Goal: Contribute content: Add original content to the website for others to see

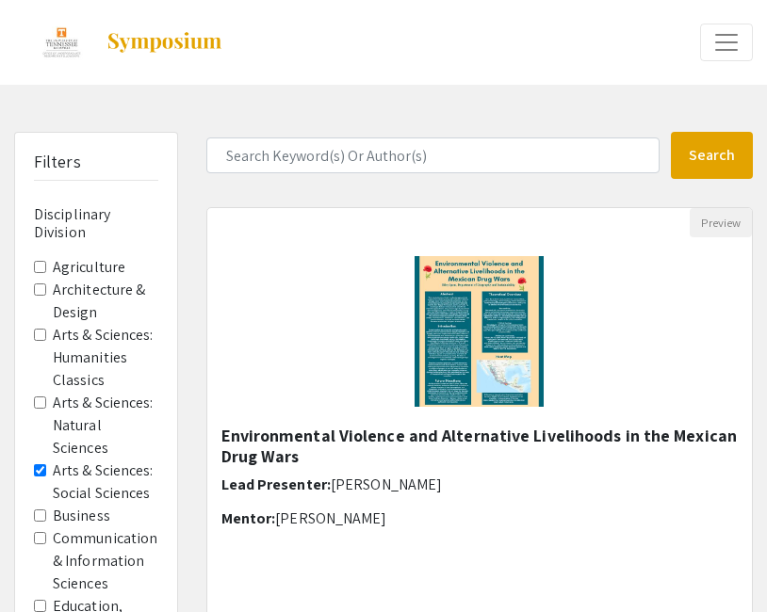
scroll to position [5, 0]
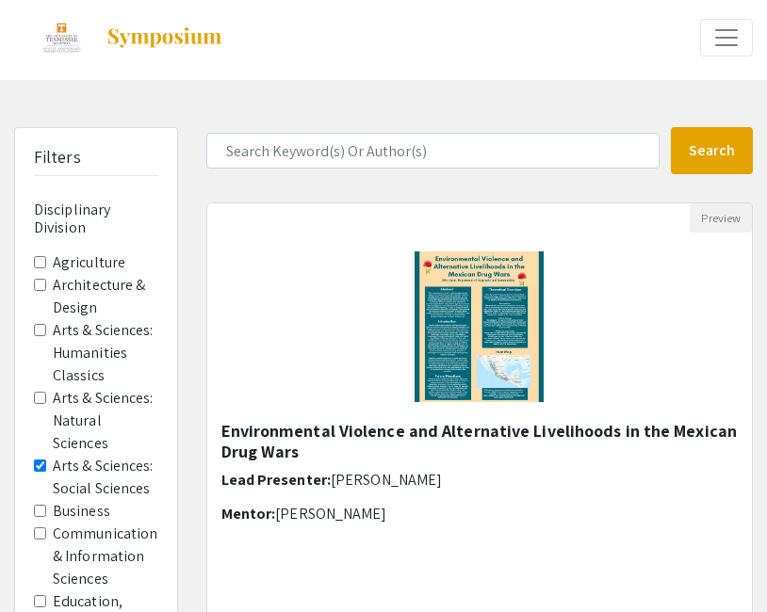
click at [55, 341] on label "Arts & Sciences: Humanities Classics" at bounding box center [106, 353] width 106 height 68
click at [46, 336] on Classics "Arts & Sciences: Humanities Classics" at bounding box center [40, 330] width 12 height 12
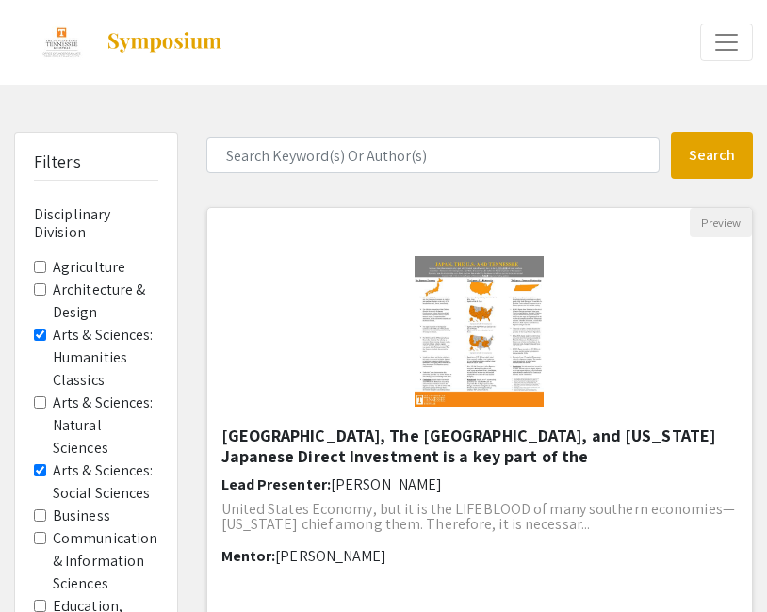
click at [443, 328] on img at bounding box center [479, 331] width 167 height 188
select select "custom"
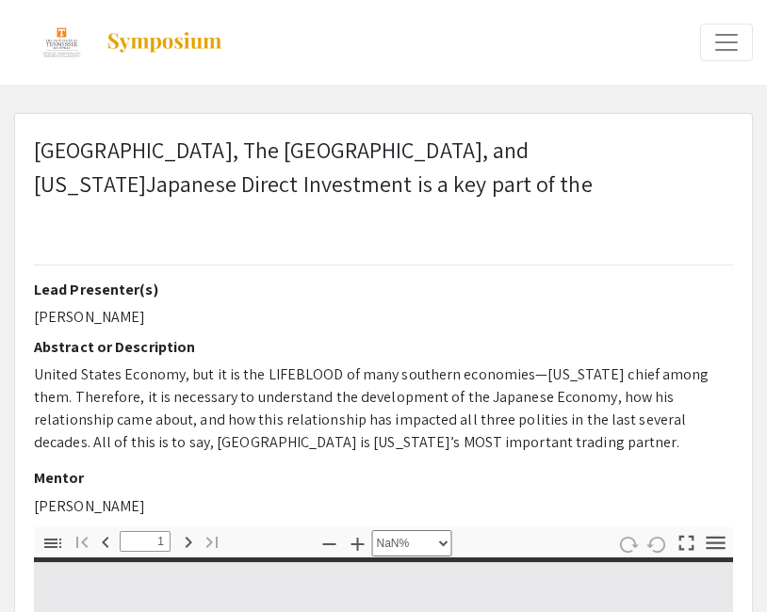
type input "0"
select select "custom"
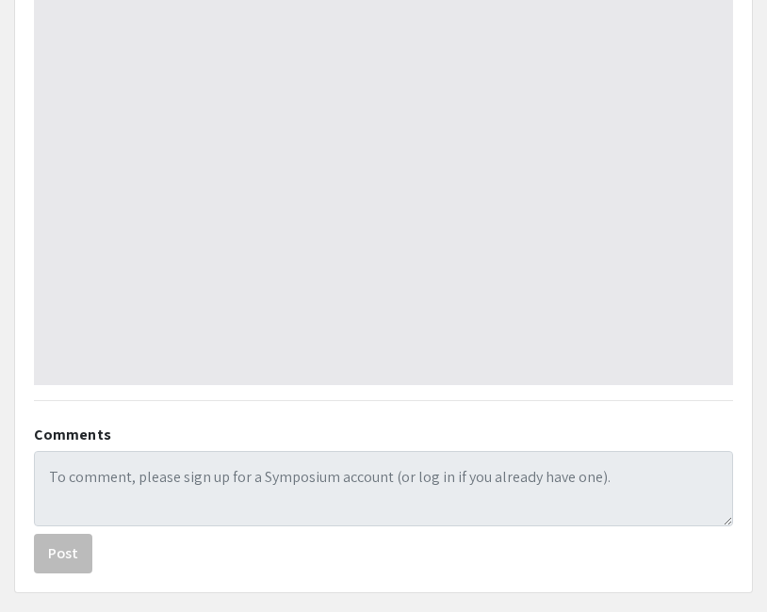
scroll to position [812, 0]
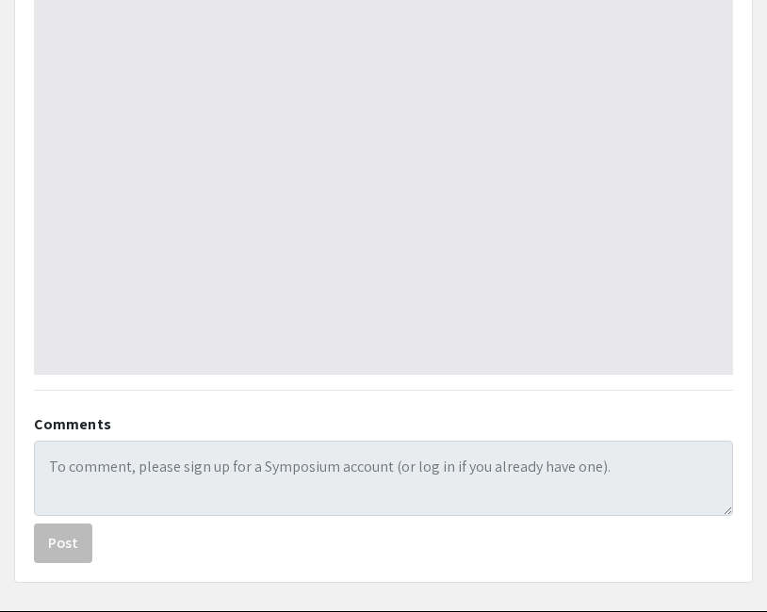
type input "1"
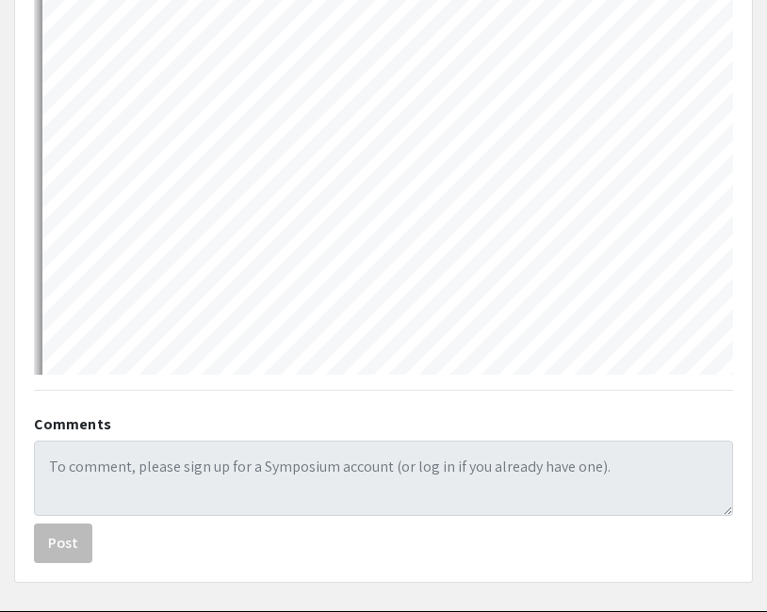
scroll to position [0, 0]
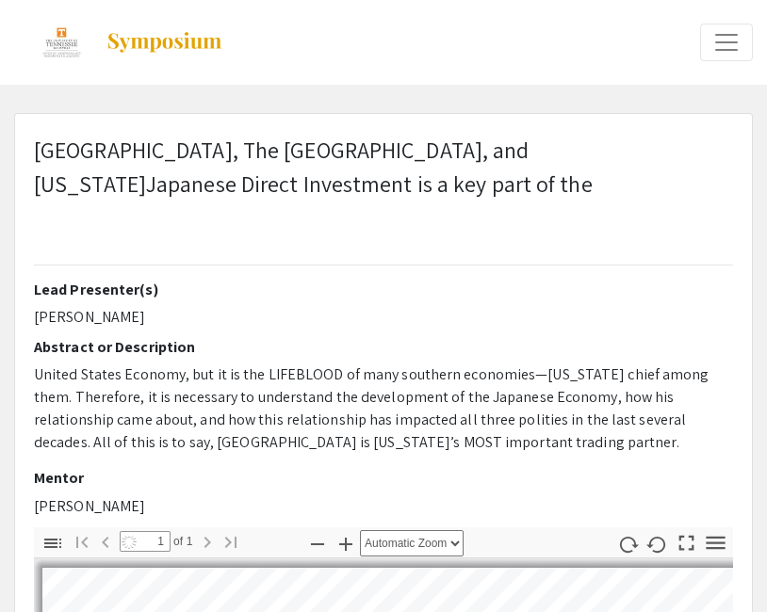
select select "auto"
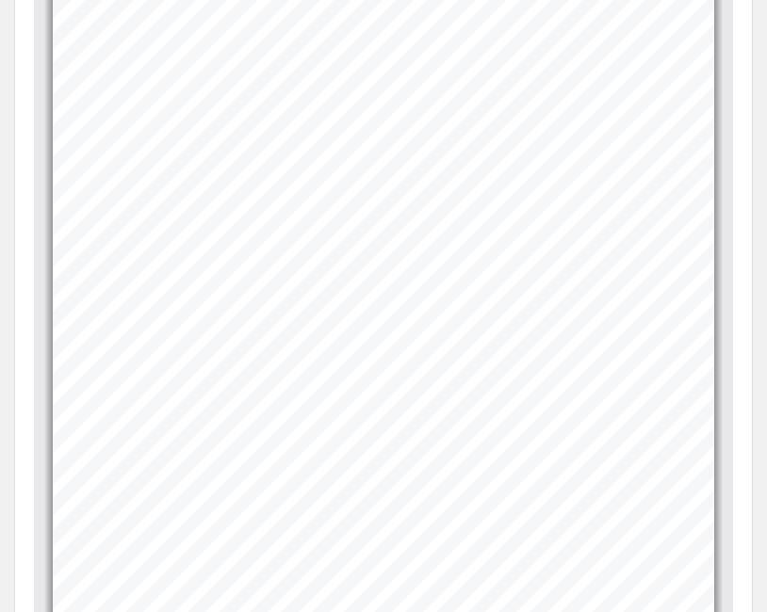
scroll to position [613, 0]
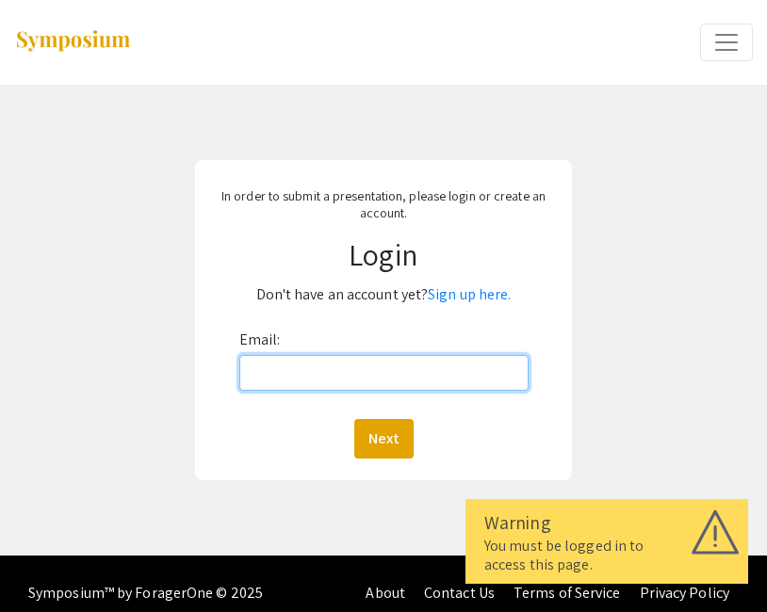
click at [372, 372] on input "Email:" at bounding box center [383, 373] width 289 height 36
click at [469, 295] on link "Sign up here." at bounding box center [469, 295] width 83 height 20
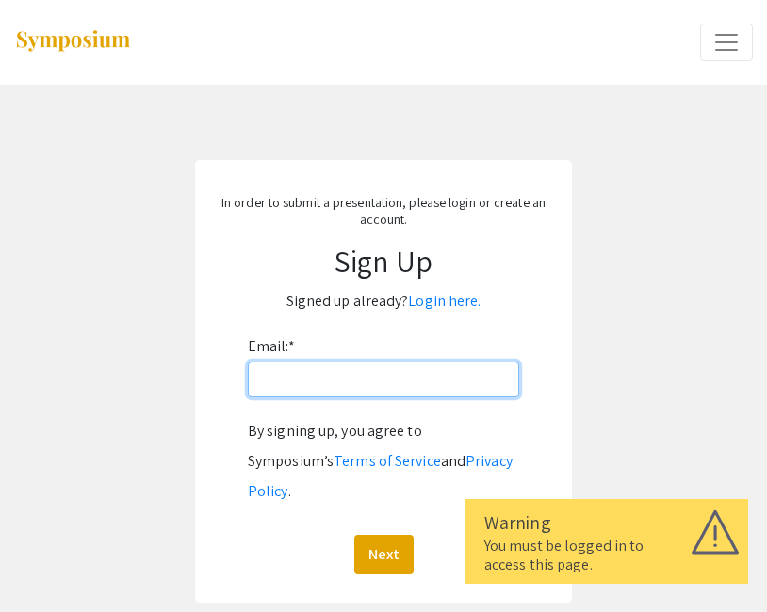
click at [405, 394] on input "Email: *" at bounding box center [383, 380] width 271 height 36
type input "[EMAIL_ADDRESS][DOMAIN_NAME]"
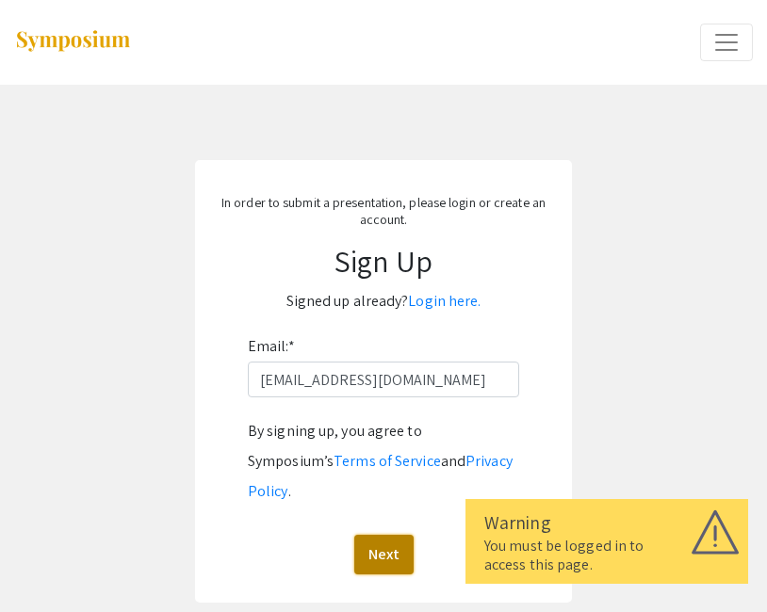
click at [400, 535] on button "Next" at bounding box center [383, 555] width 59 height 40
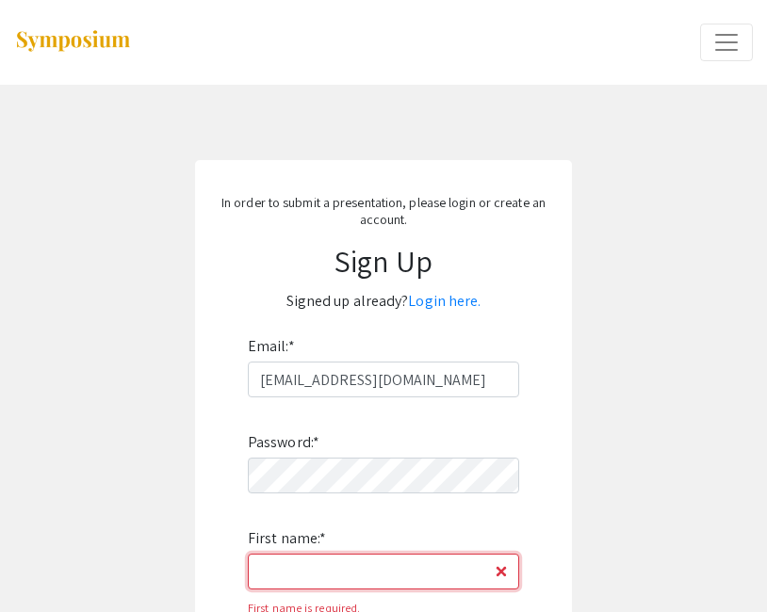
click at [382, 569] on input "First name: *" at bounding box center [383, 572] width 271 height 36
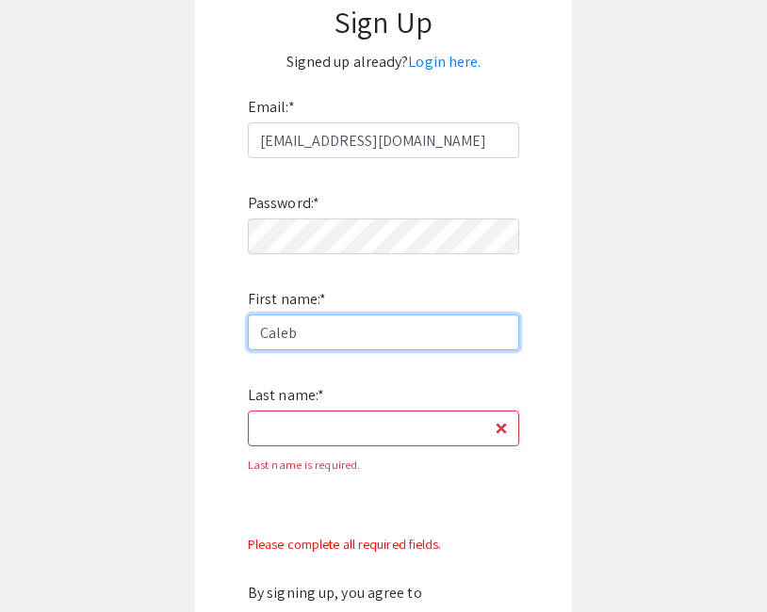
scroll to position [301, 0]
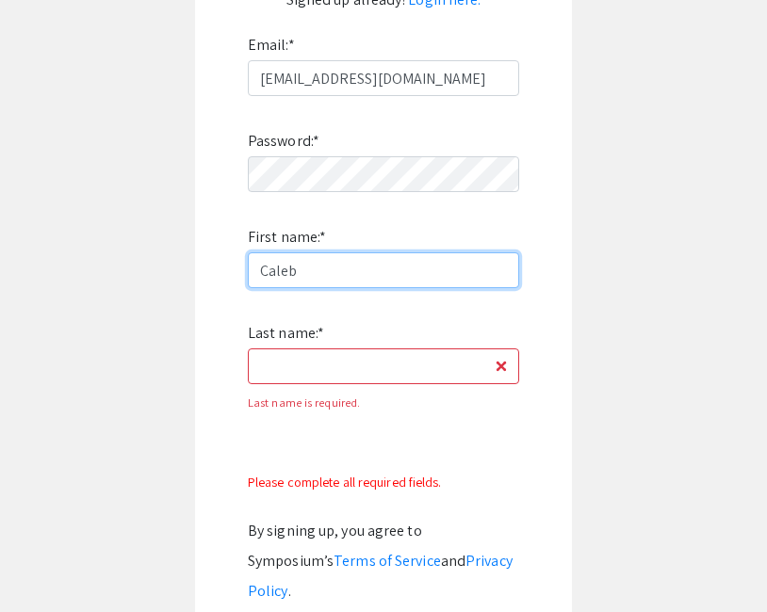
type input "Caleb"
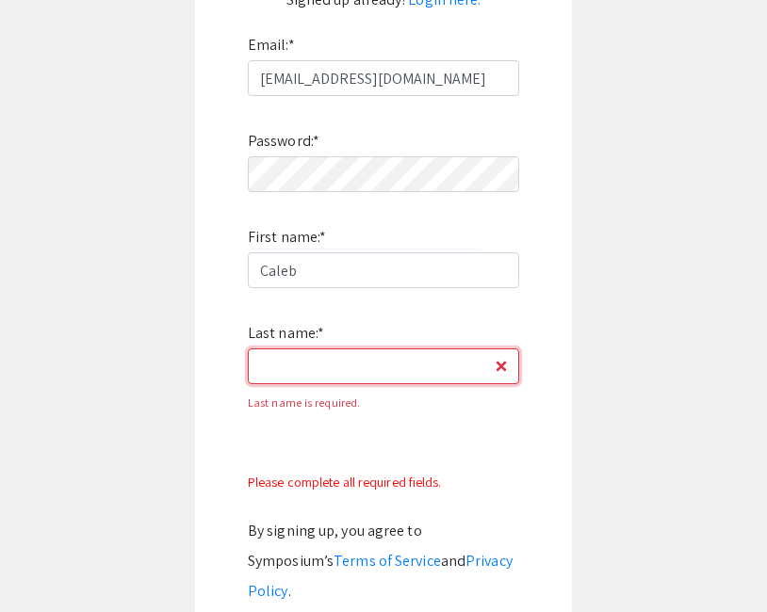
click at [390, 373] on input "Last name: *" at bounding box center [383, 367] width 271 height 36
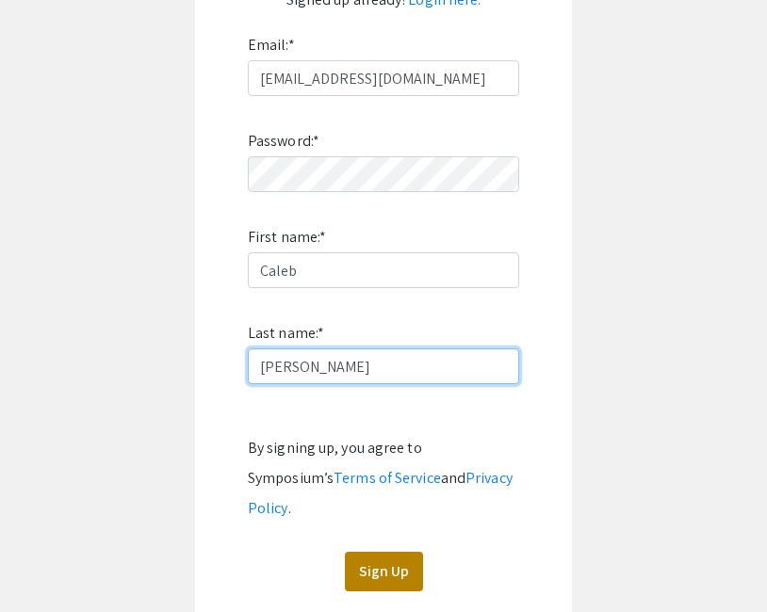
type input "DeLong"
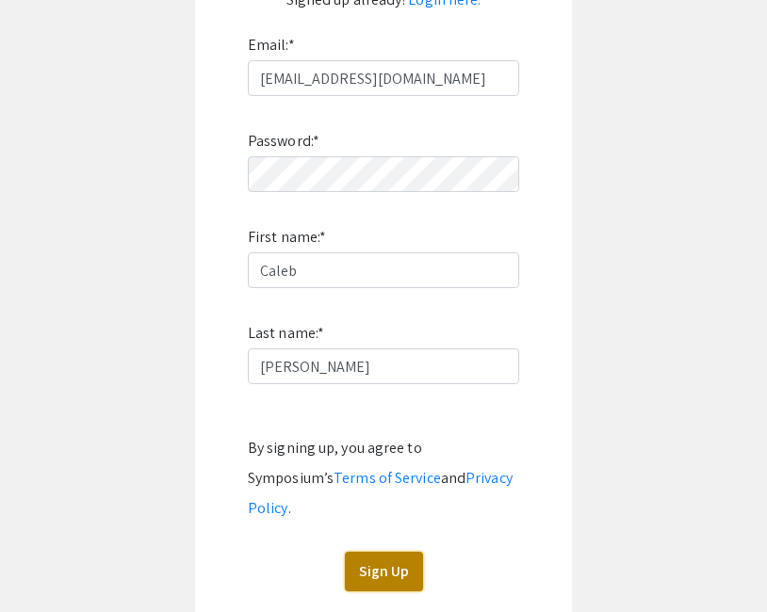
click at [370, 552] on button "Sign Up" at bounding box center [384, 572] width 78 height 40
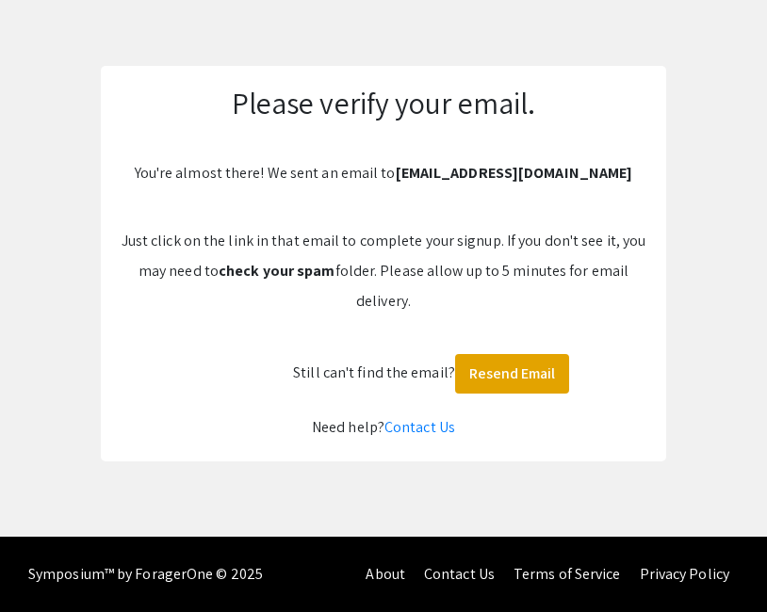
scroll to position [94, 0]
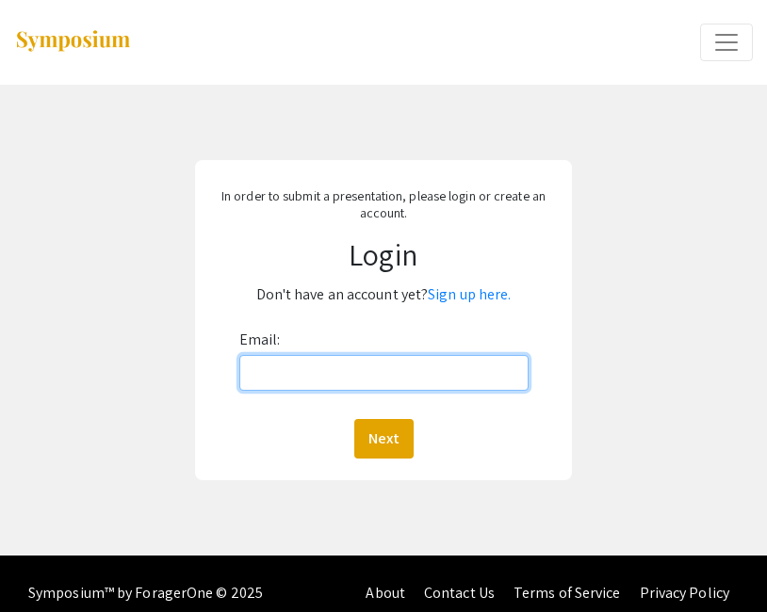
click at [316, 358] on input "Email:" at bounding box center [383, 373] width 289 height 36
type input "cdelong2@vols.utk.edu"
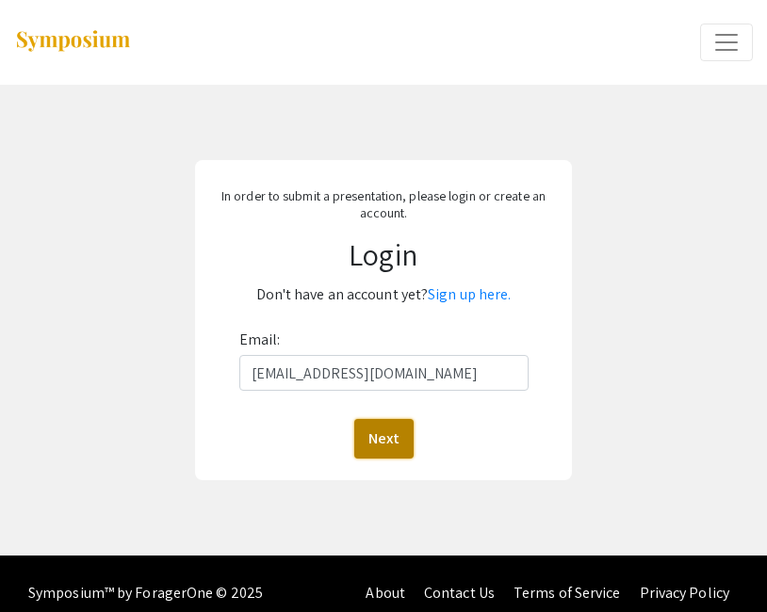
click at [368, 430] on button "Next" at bounding box center [383, 439] width 59 height 40
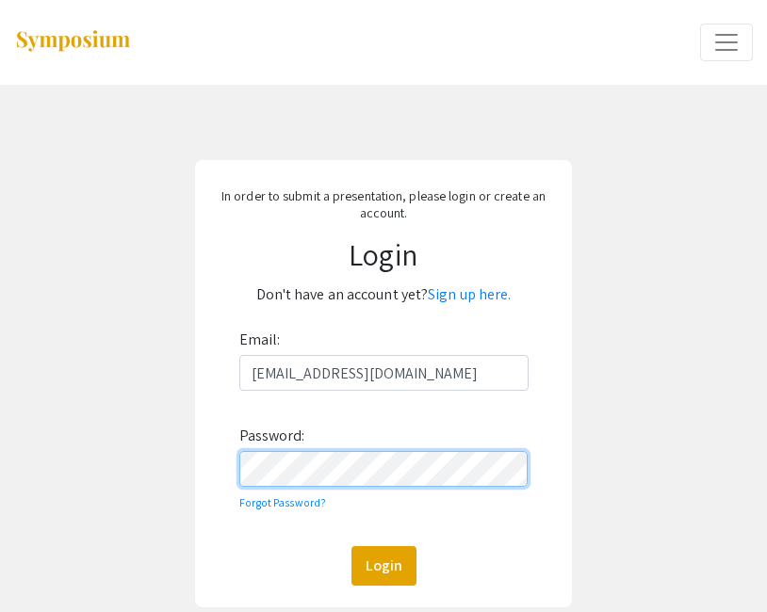
click at [351, 546] on button "Login" at bounding box center [383, 566] width 65 height 40
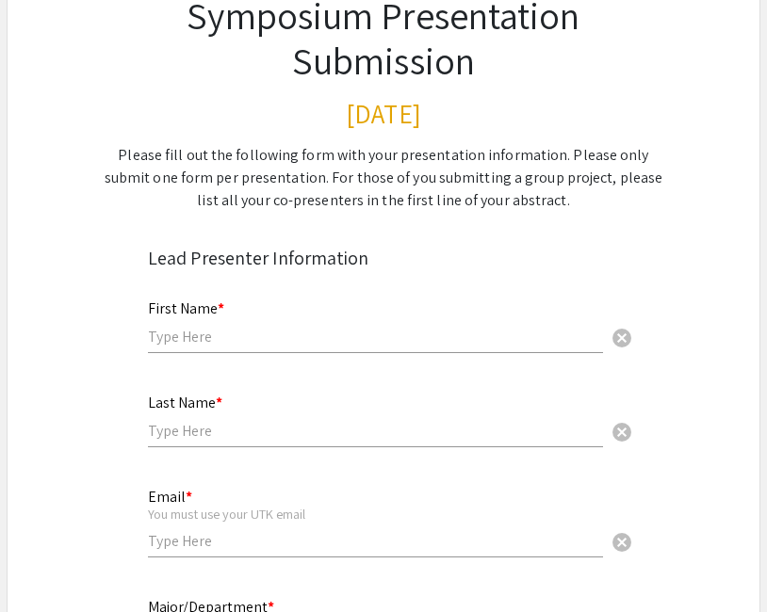
scroll to position [179, 0]
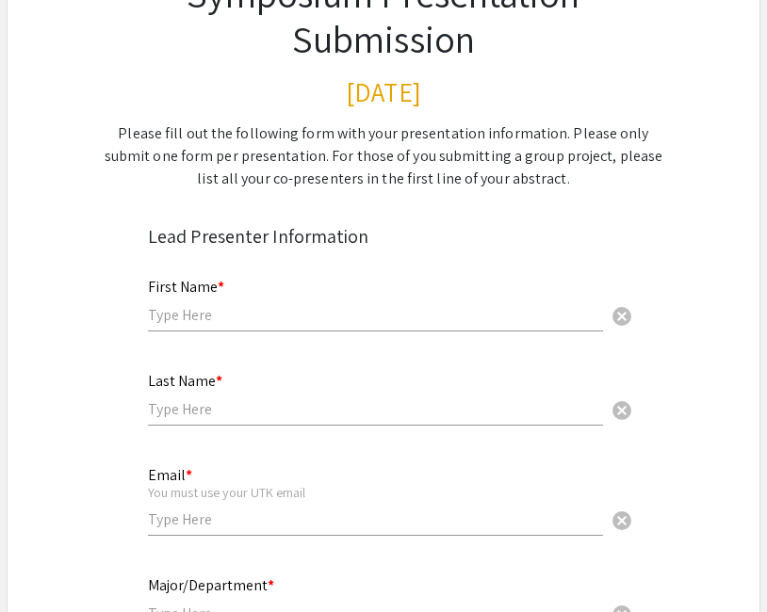
click at [350, 317] on input "text" at bounding box center [375, 315] width 455 height 20
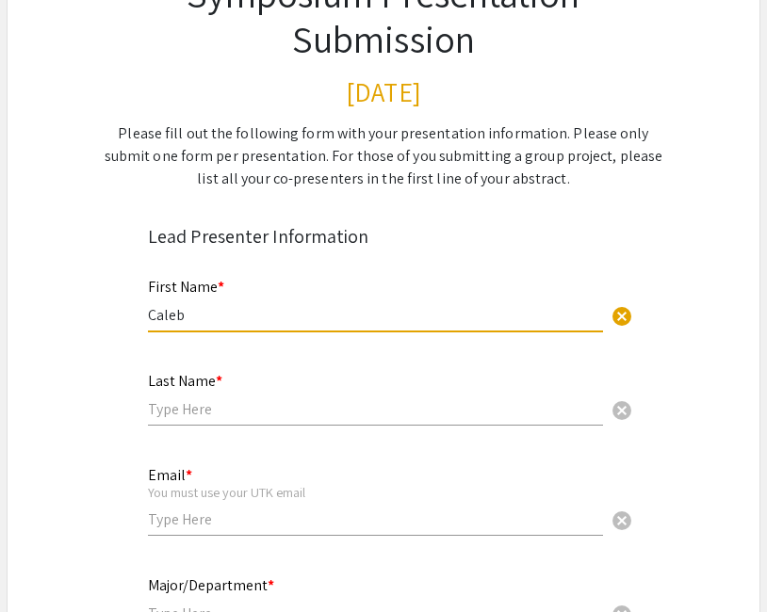
type input "Caleb"
click at [207, 416] on input "text" at bounding box center [375, 409] width 455 height 20
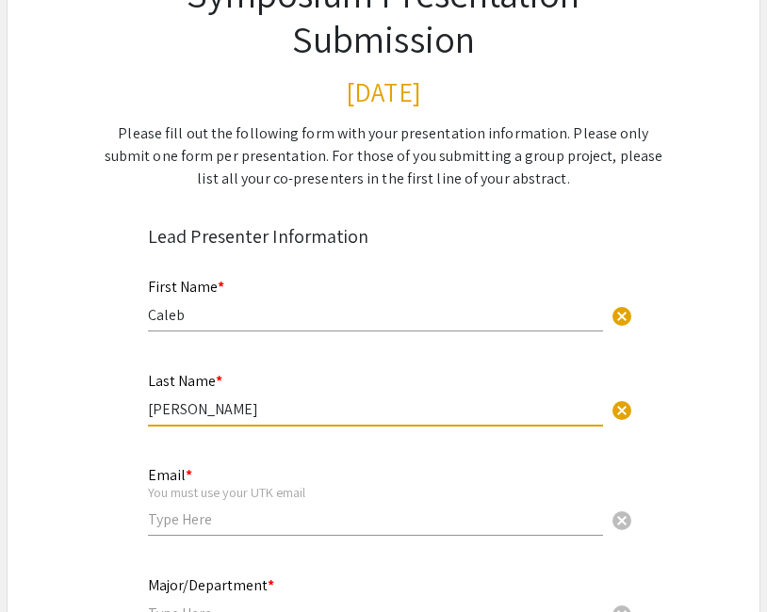
type input "DeLong"
click at [171, 521] on input "email" at bounding box center [375, 520] width 455 height 20
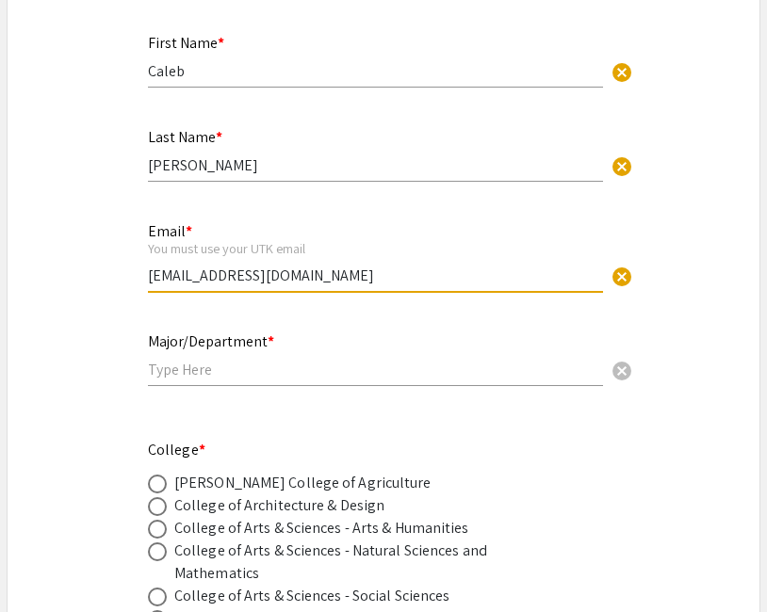
scroll to position [532, 0]
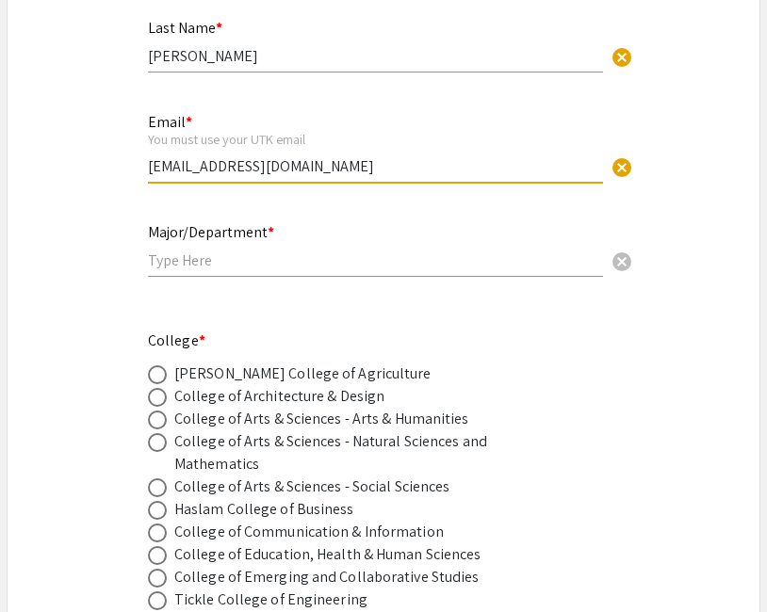
type input "cdelong2@vols.utk.edu"
click at [308, 253] on input "text" at bounding box center [375, 261] width 455 height 20
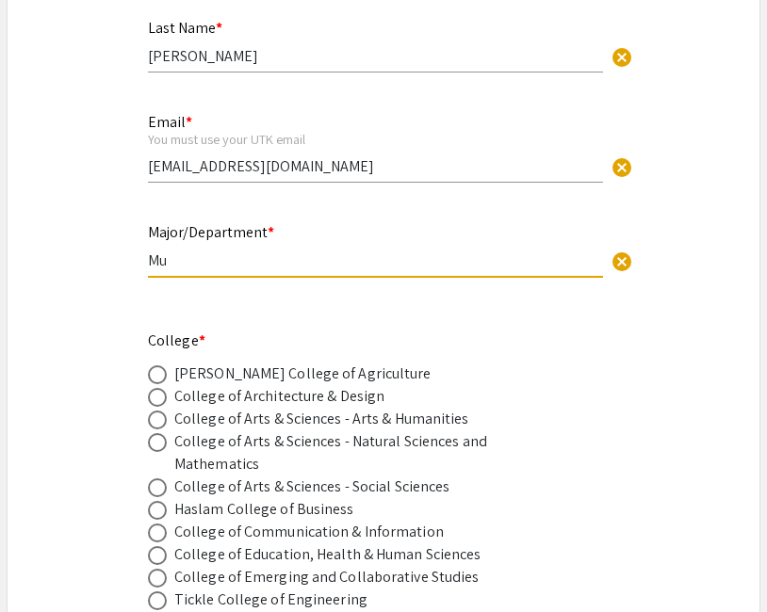
type input "M"
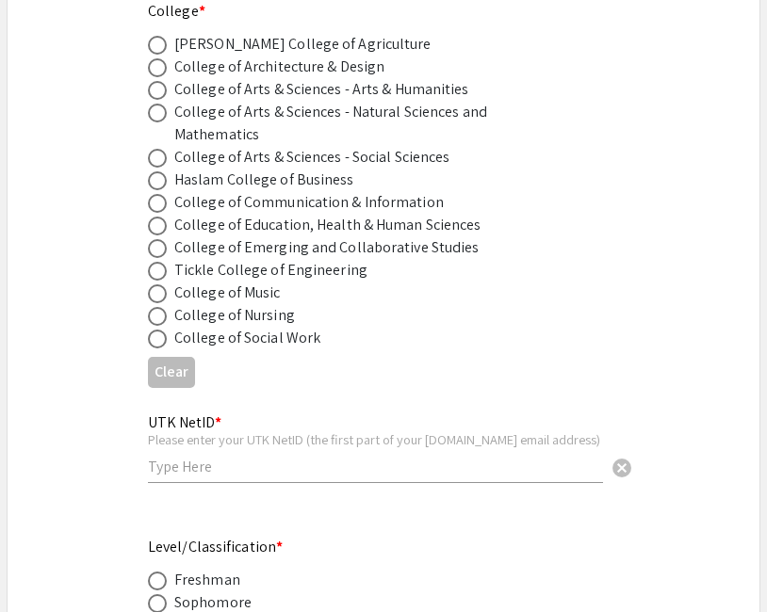
scroll to position [859, 0]
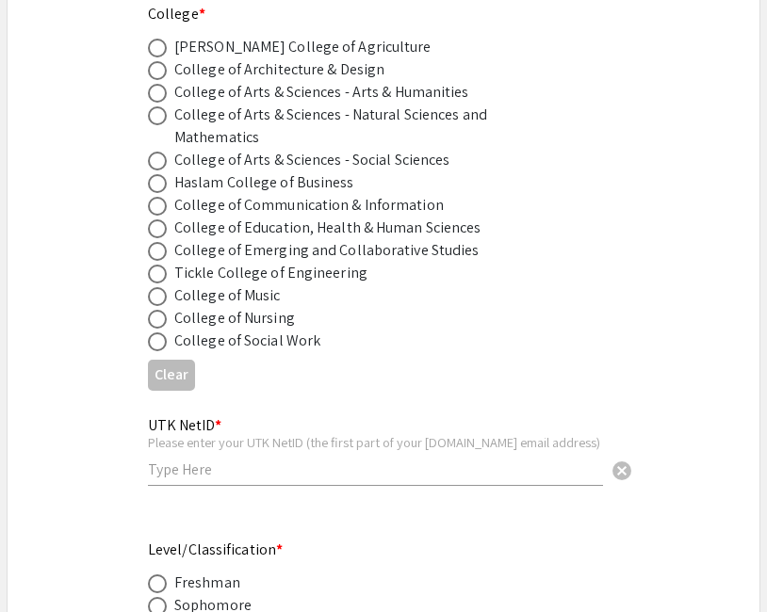
type input "Music Performance (Brass)"
click at [203, 306] on div "College of Music" at bounding box center [227, 296] width 106 height 23
click at [160, 299] on span at bounding box center [157, 296] width 19 height 19
click at [160, 299] on input "radio" at bounding box center [157, 296] width 19 height 19
radio input "true"
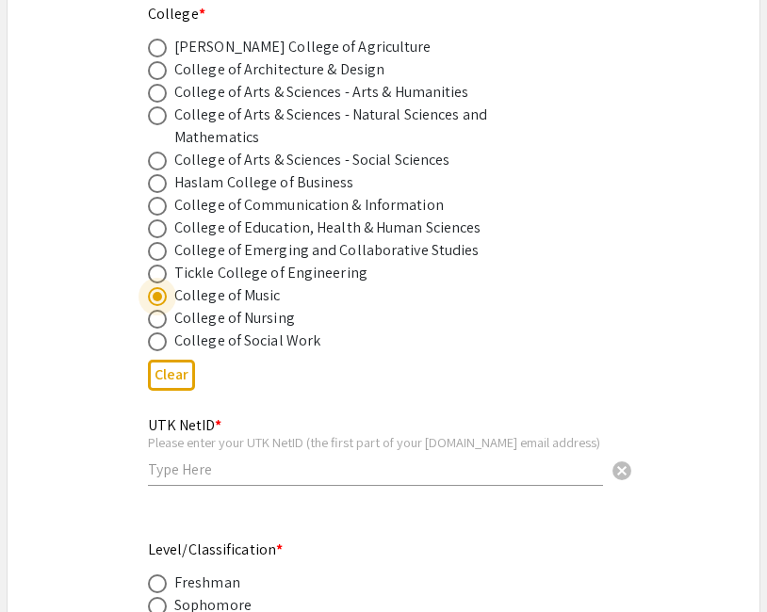
click at [214, 469] on input "text" at bounding box center [375, 470] width 455 height 20
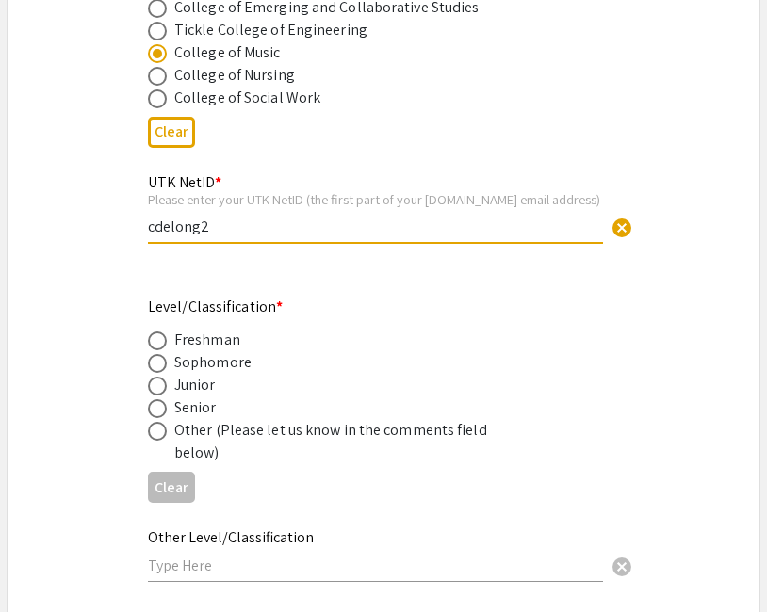
scroll to position [1117, 0]
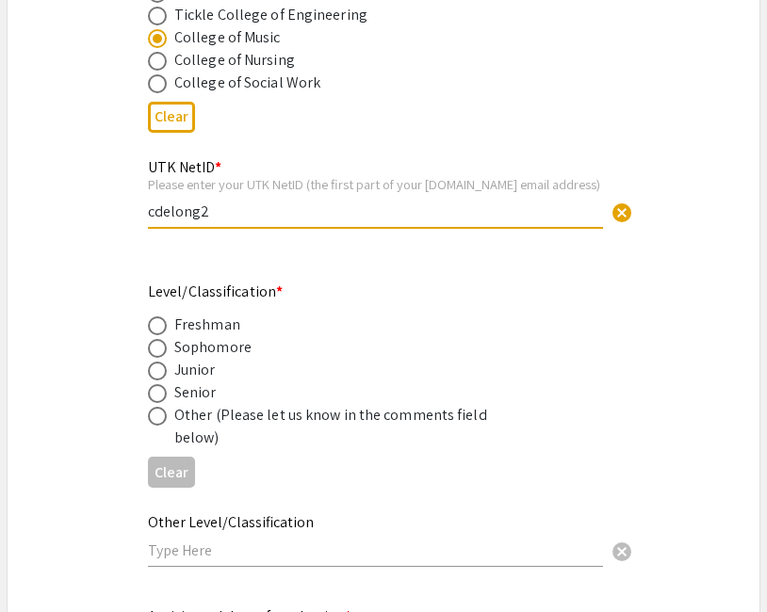
type input "cdelong2"
click at [156, 394] on span at bounding box center [157, 393] width 19 height 19
click at [156, 394] on input "radio" at bounding box center [157, 393] width 19 height 19
radio input "true"
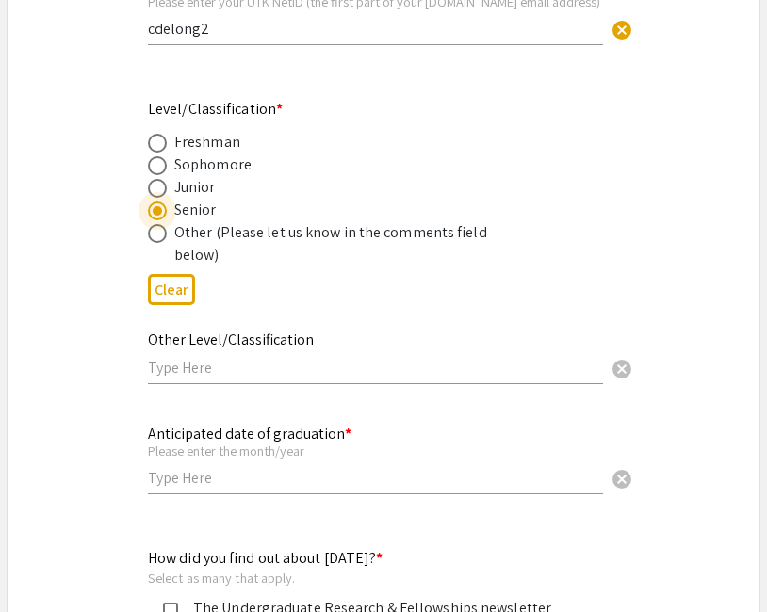
scroll to position [1328, 0]
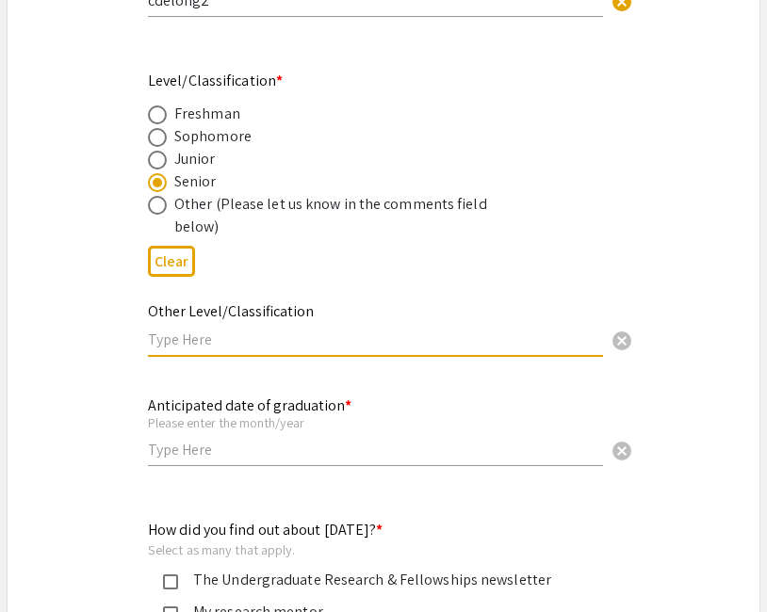
click at [236, 345] on input "text" at bounding box center [375, 340] width 455 height 20
click at [241, 455] on input "text" at bounding box center [375, 450] width 455 height 20
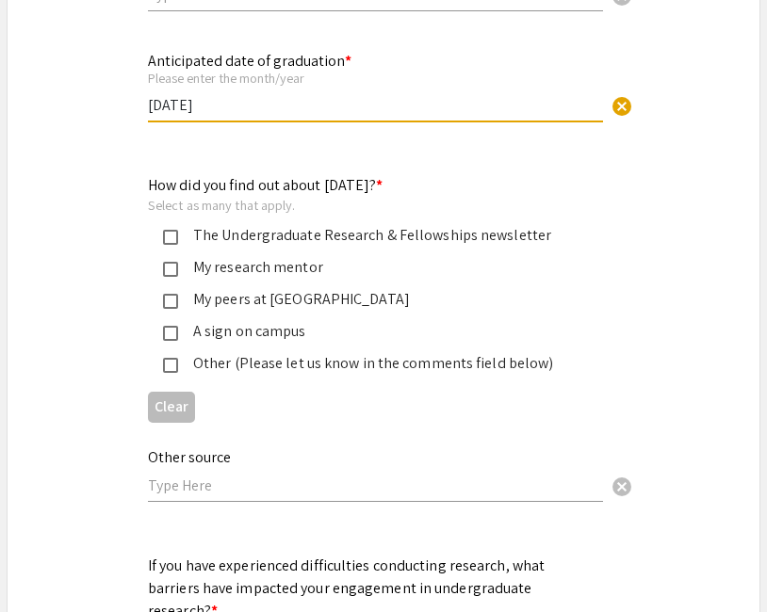
scroll to position [1699, 0]
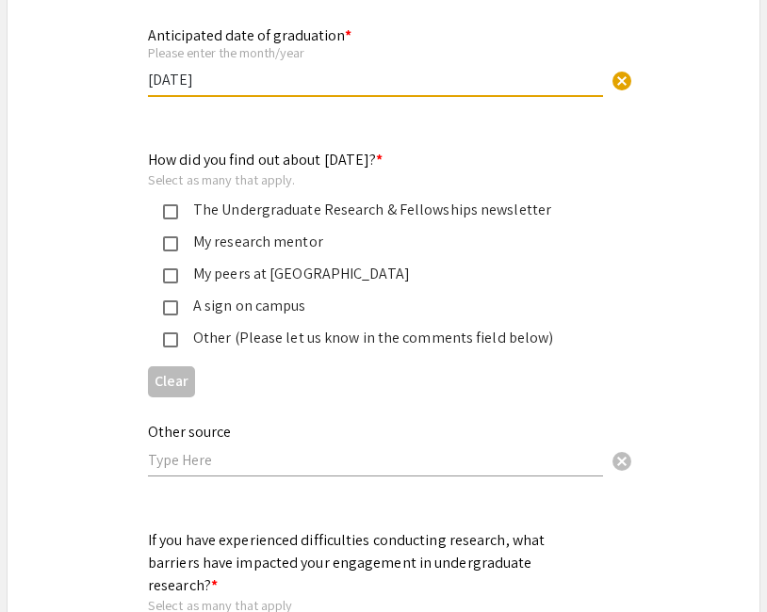
type input "May 2026"
click at [248, 218] on div "The Undergraduate Research & Fellowships newsletter" at bounding box center [376, 210] width 396 height 23
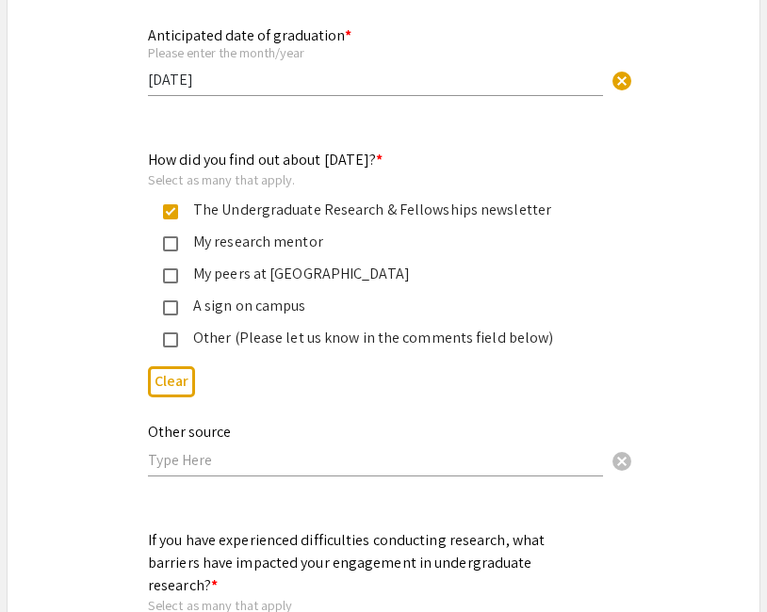
click at [237, 240] on div "My research mentor" at bounding box center [376, 242] width 396 height 23
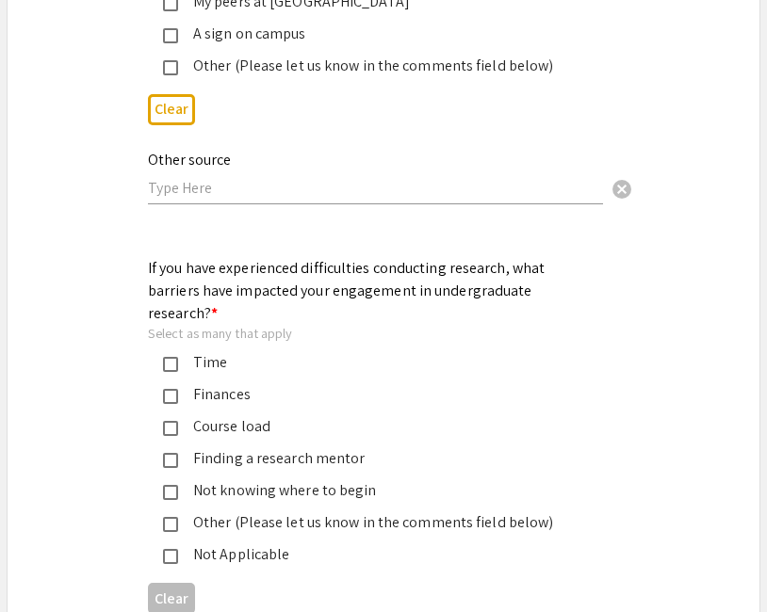
scroll to position [1977, 0]
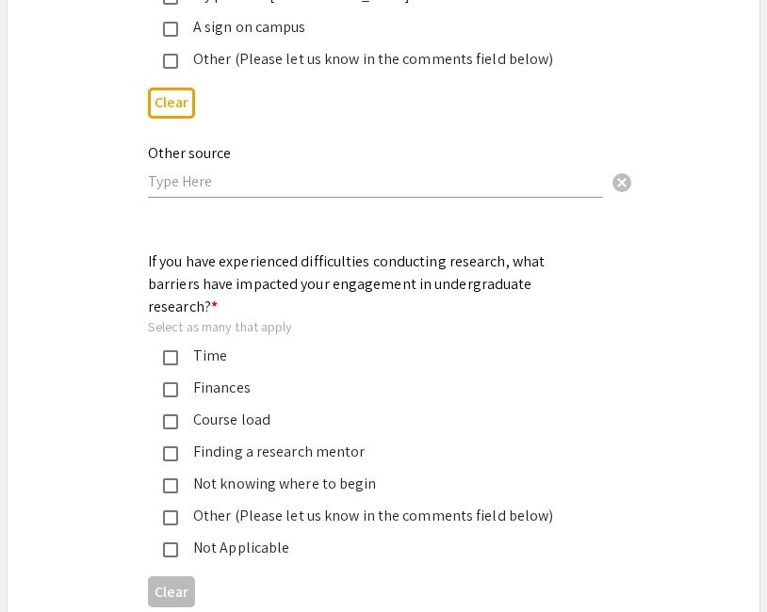
click at [236, 347] on div "Time" at bounding box center [376, 356] width 396 height 23
click at [236, 377] on div "Finances" at bounding box center [376, 388] width 396 height 23
click at [236, 409] on div "Course load" at bounding box center [376, 420] width 396 height 23
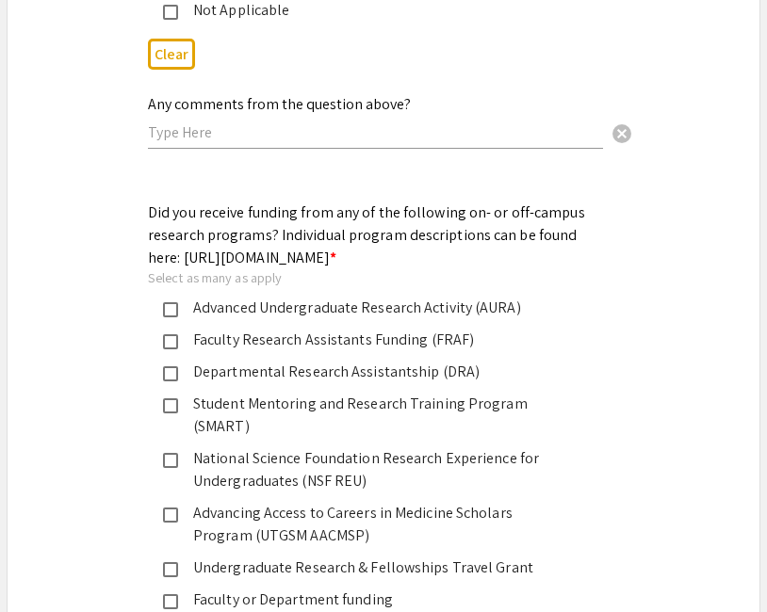
scroll to position [2559, 0]
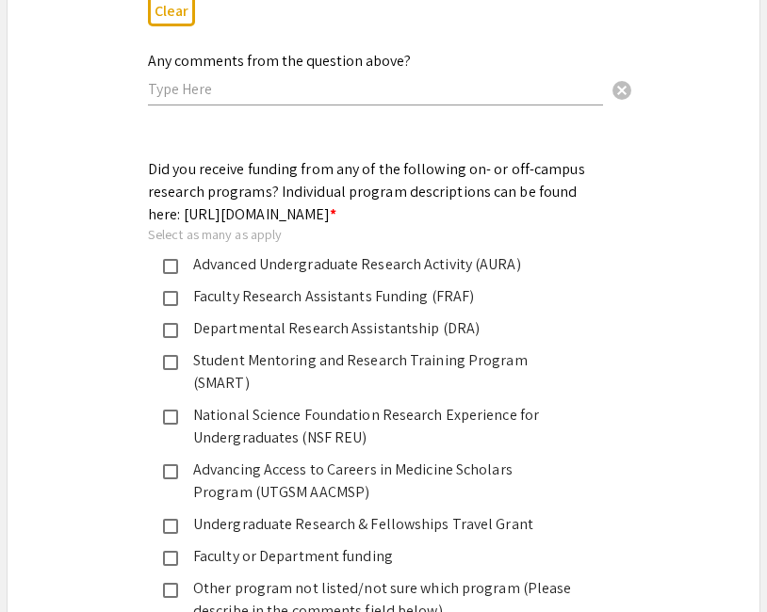
click at [268, 340] on div "Departmental Research Assistantship (DRA)" at bounding box center [376, 328] width 396 height 23
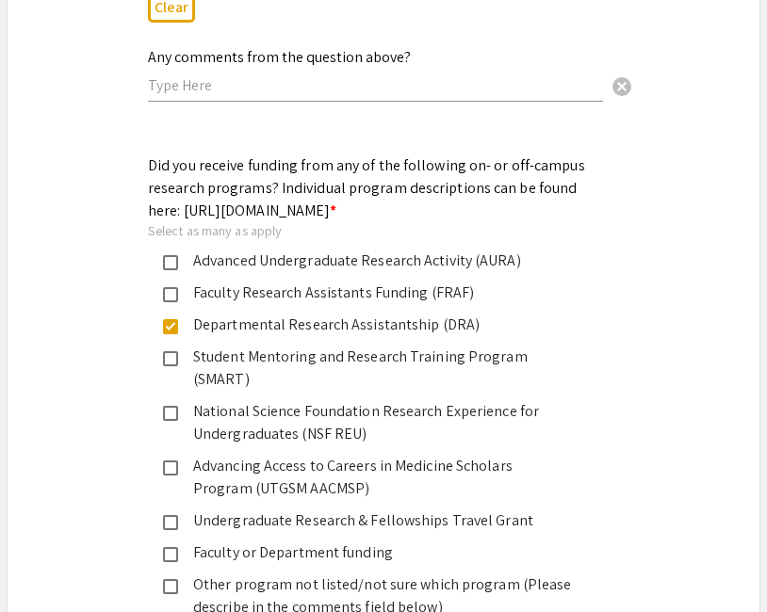
click at [274, 331] on div "Departmental Research Assistantship (DRA)" at bounding box center [376, 325] width 396 height 23
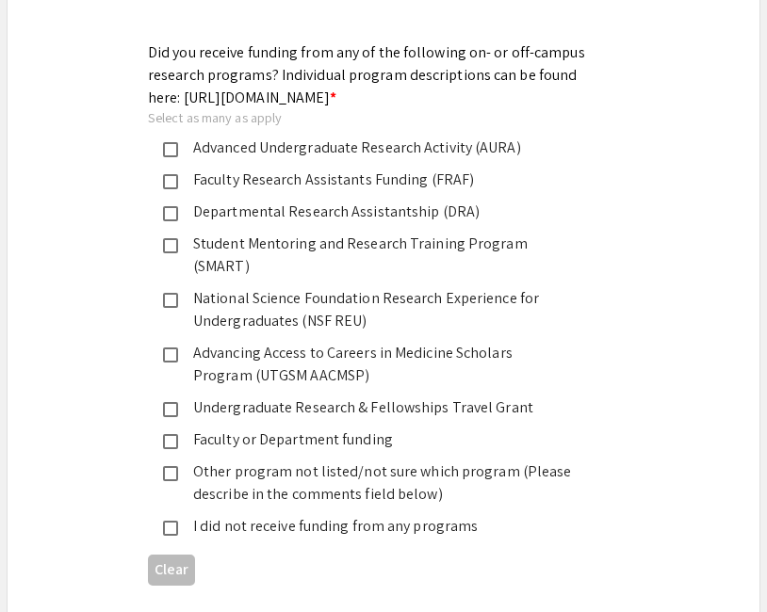
scroll to position [2723, 0]
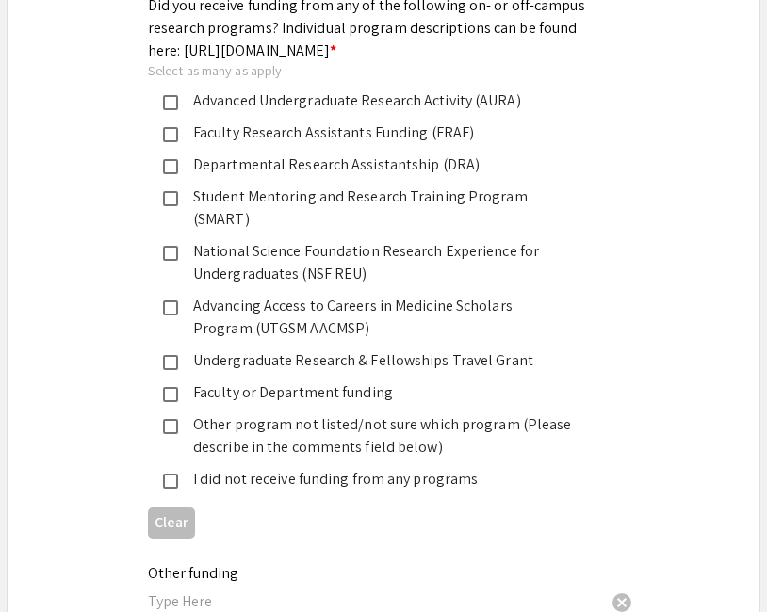
click at [298, 350] on div "Undergraduate Research & Fellowships Travel Grant" at bounding box center [376, 361] width 396 height 23
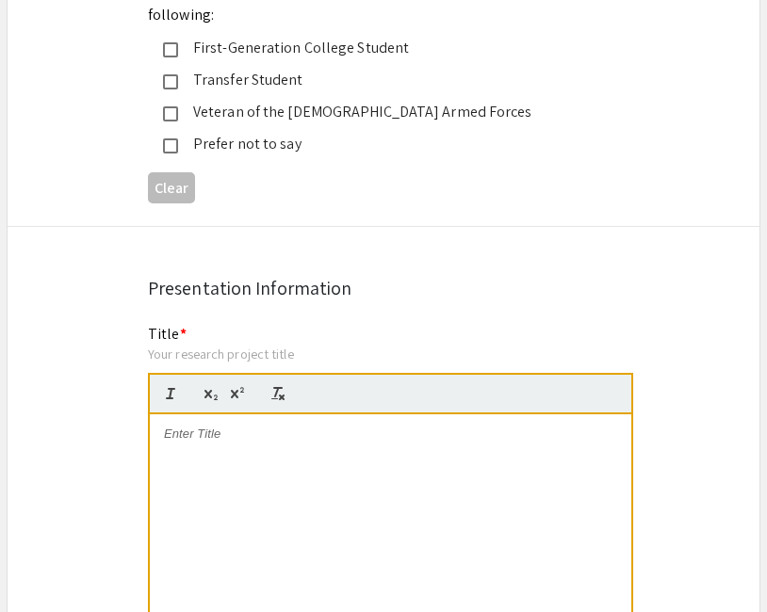
scroll to position [3539, 0]
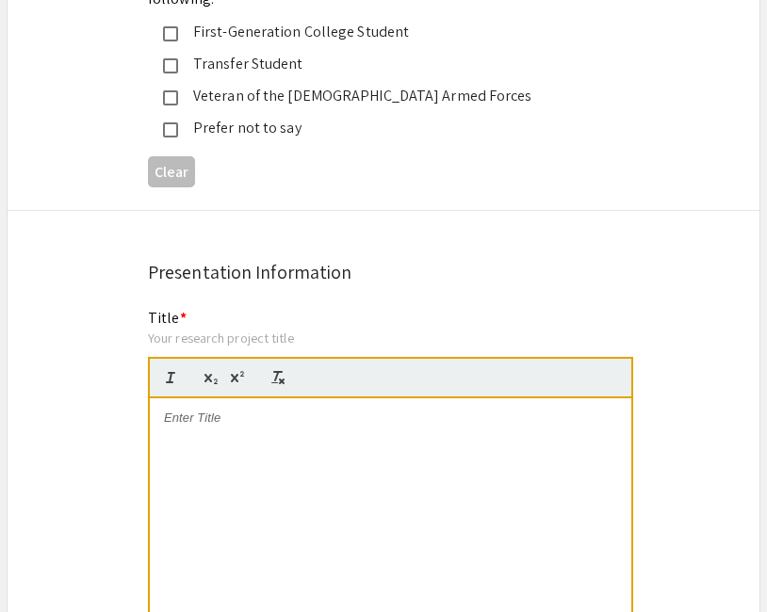
click at [251, 330] on div "Your research project title" at bounding box center [390, 338] width 485 height 17
click at [223, 410] on p at bounding box center [390, 418] width 453 height 17
click at [166, 430] on div "International Perspectives on Folk and Chamber Music" at bounding box center [390, 540] width 481 height 283
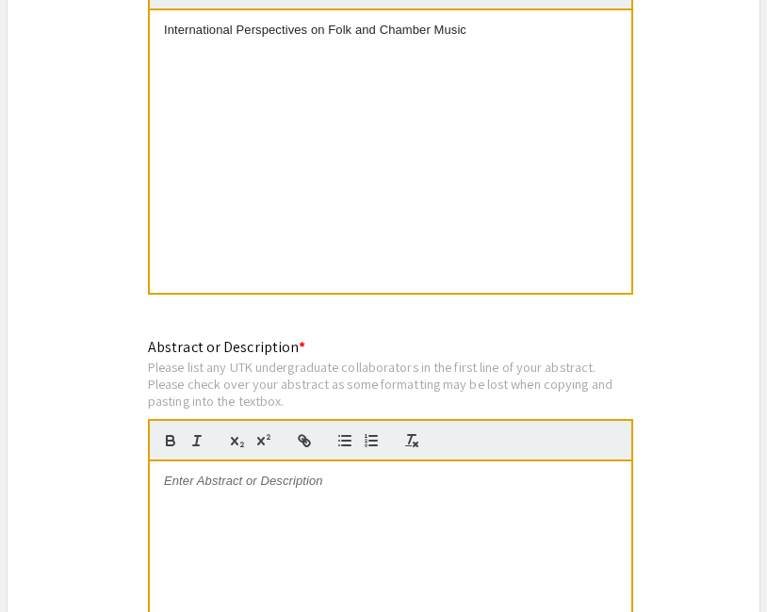
scroll to position [3939, 0]
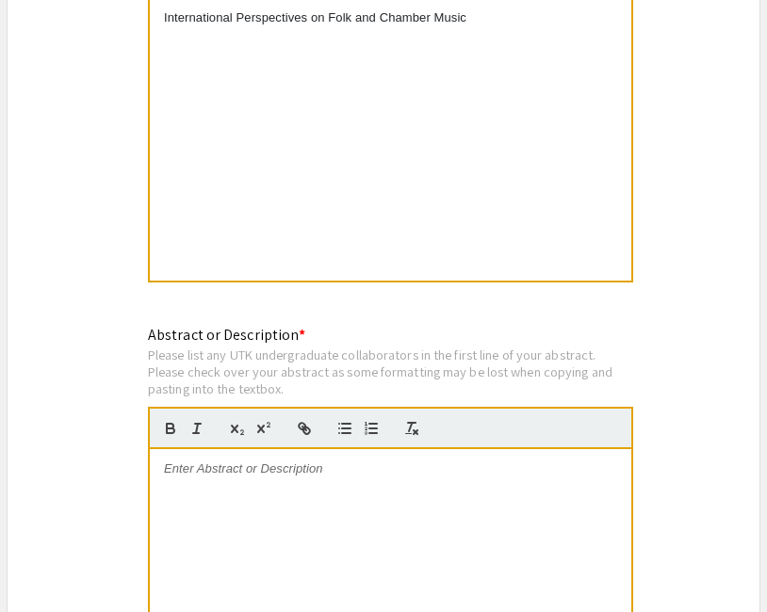
click at [220, 461] on p at bounding box center [390, 469] width 453 height 17
click at [331, 475] on div at bounding box center [390, 590] width 481 height 283
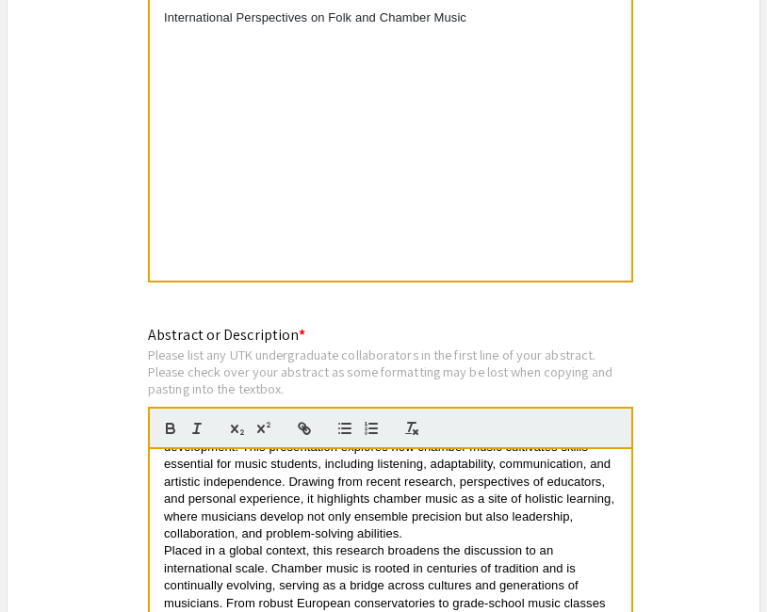
scroll to position [70, 0]
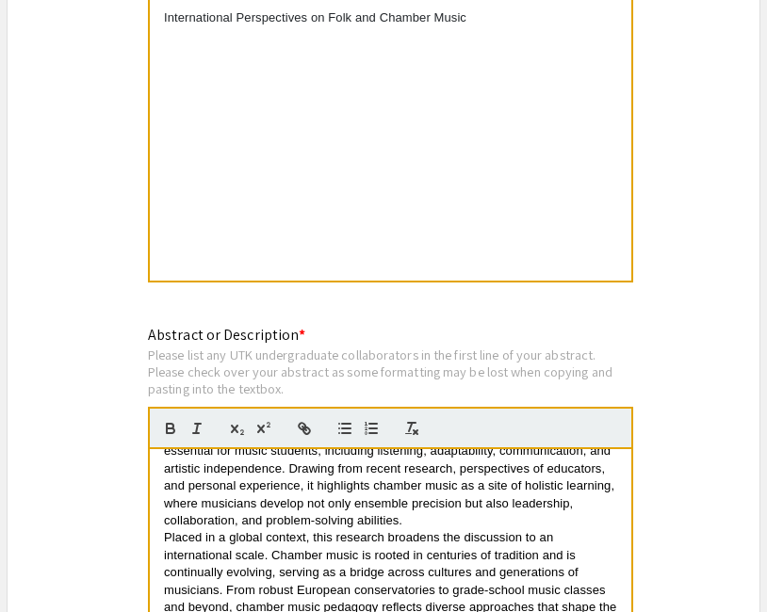
click at [415, 476] on p "Chamber music holds a unique place in musical training around the world. It off…" at bounding box center [390, 460] width 453 height 139
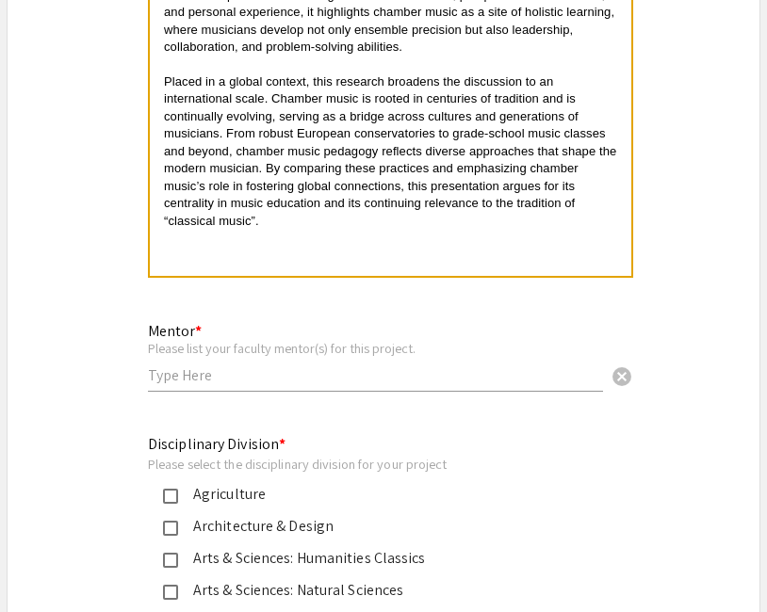
scroll to position [4420, 0]
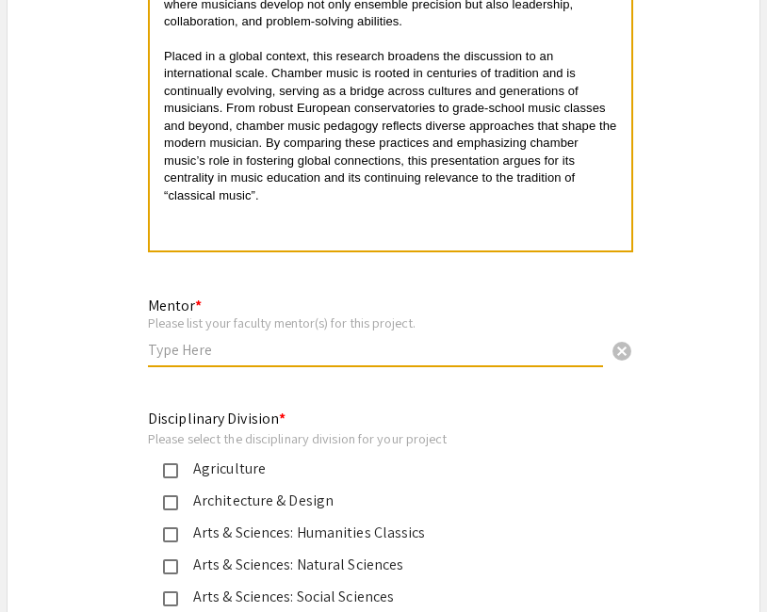
click at [339, 340] on input "text" at bounding box center [375, 350] width 455 height 20
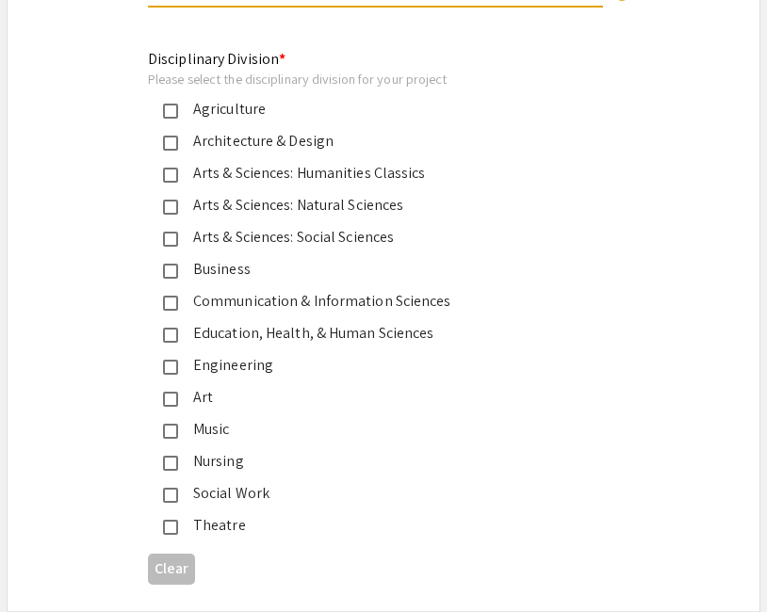
scroll to position [4784, 0]
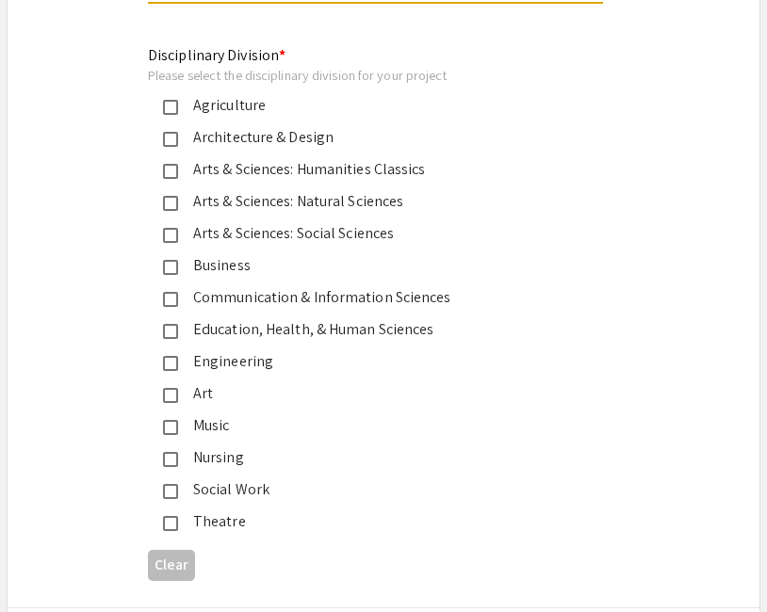
type input "Dr. Katie Johnson-Webb"
click at [170, 420] on mat-pseudo-checkbox at bounding box center [170, 427] width 15 height 15
click at [173, 350] on div "Engineering" at bounding box center [368, 361] width 441 height 23
click at [171, 356] on mat-pseudo-checkbox at bounding box center [170, 363] width 15 height 15
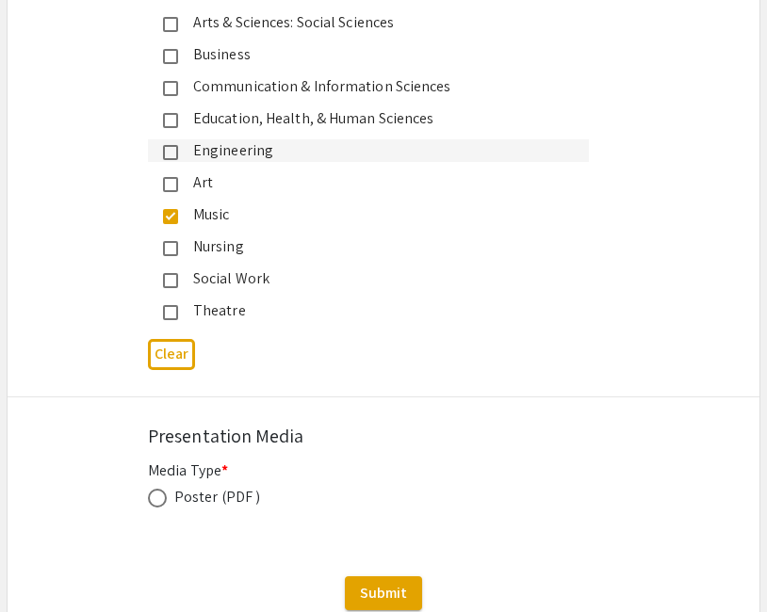
scroll to position [5038, 0]
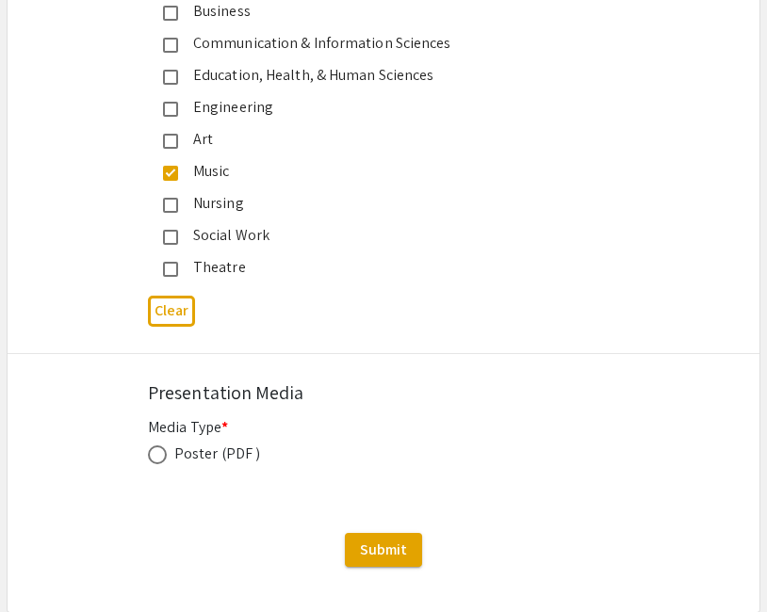
click at [155, 446] on span at bounding box center [157, 455] width 19 height 19
click at [155, 446] on input "radio" at bounding box center [157, 455] width 19 height 19
radio input "true"
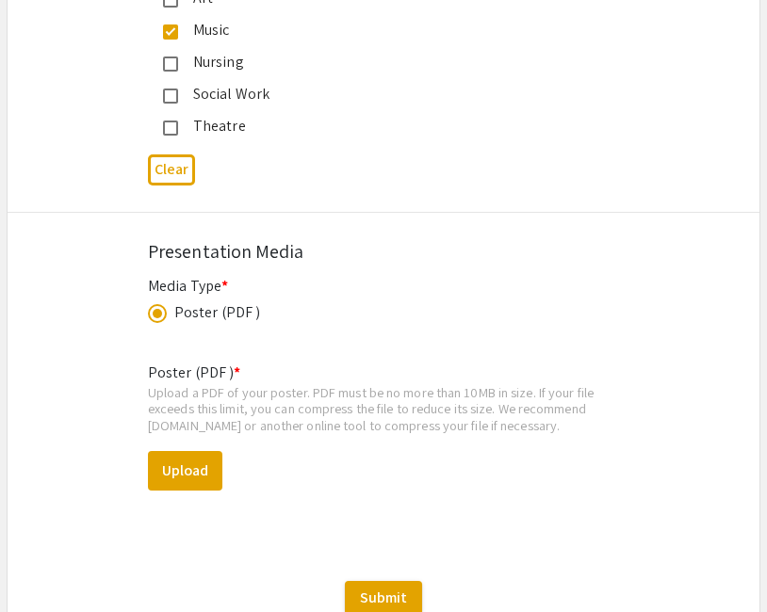
scroll to position [5184, 0]
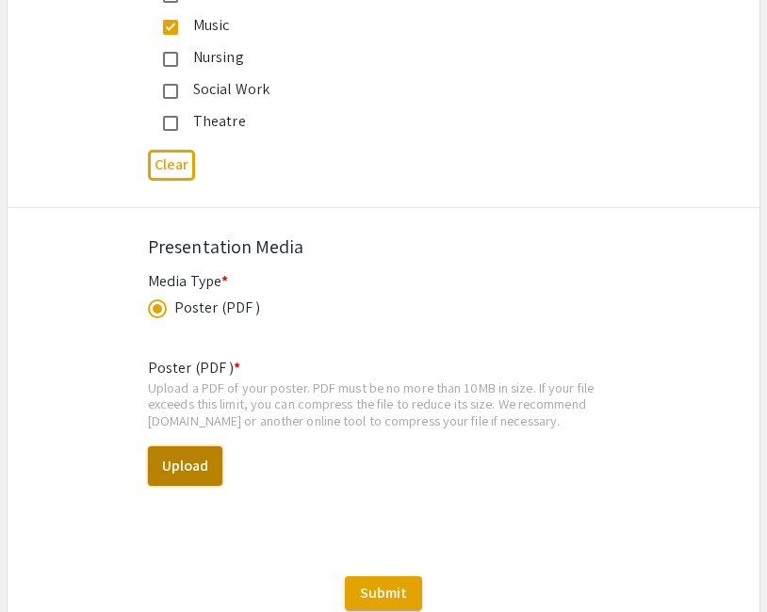
click at [198, 447] on button "Upload" at bounding box center [185, 467] width 74 height 40
click at [186, 447] on button "Upload" at bounding box center [185, 467] width 74 height 40
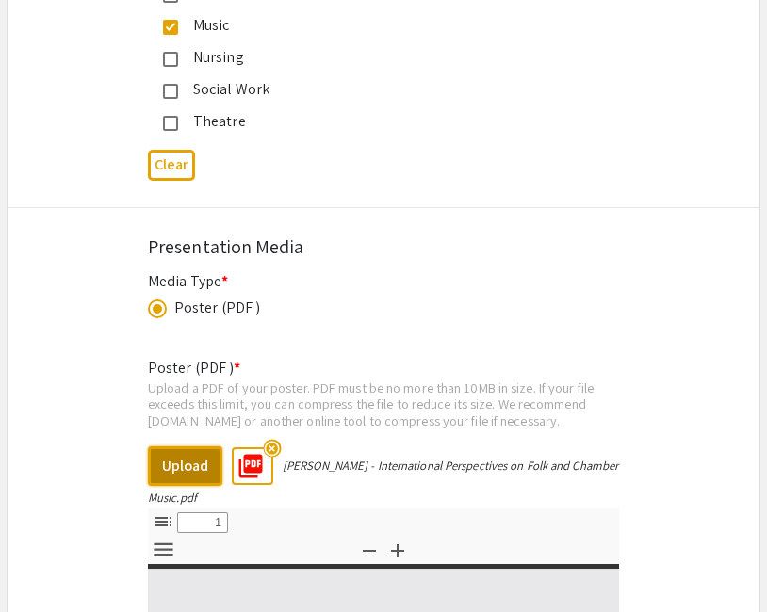
select select "custom"
type input "0"
select select "custom"
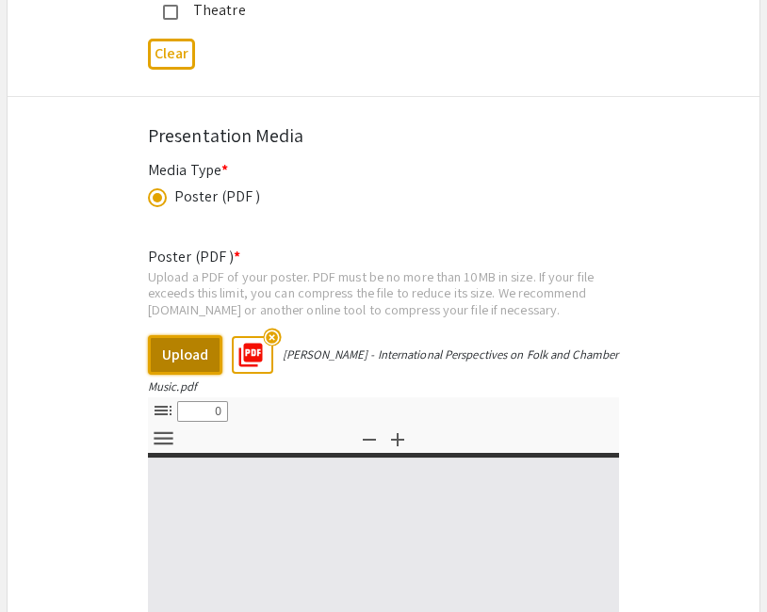
type input "1"
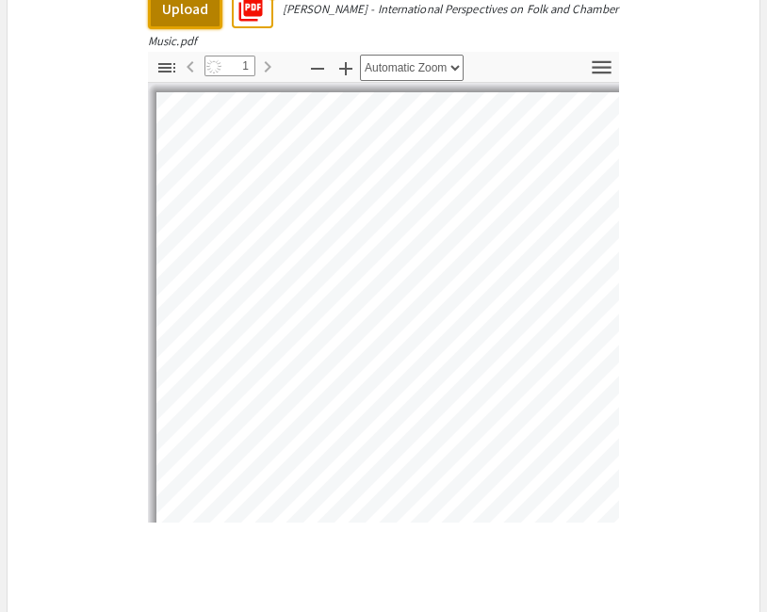
select select "auto"
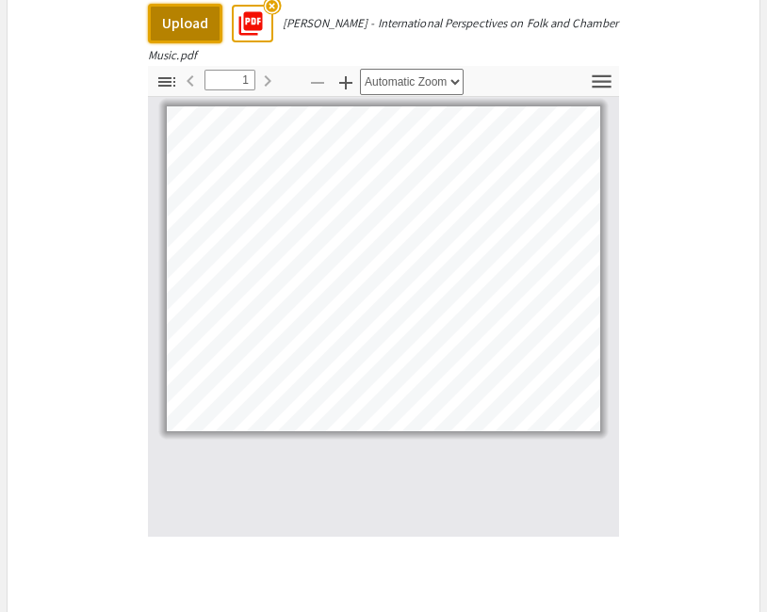
scroll to position [5801, 0]
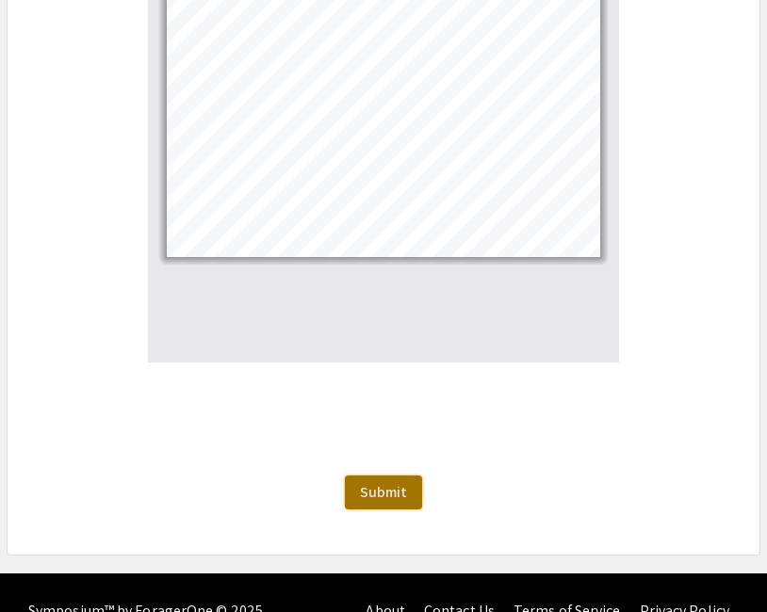
click at [377, 476] on button "Submit" at bounding box center [383, 493] width 77 height 34
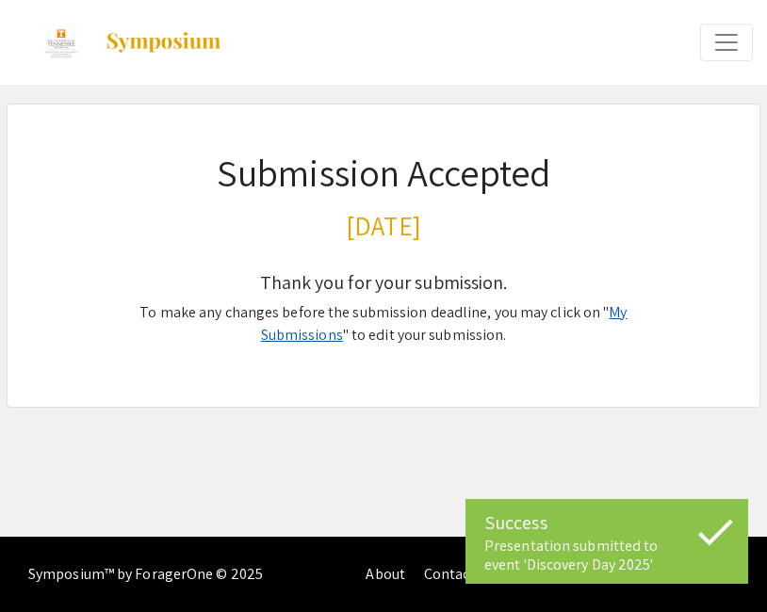
click at [594, 309] on link "My Submissions" at bounding box center [444, 323] width 366 height 42
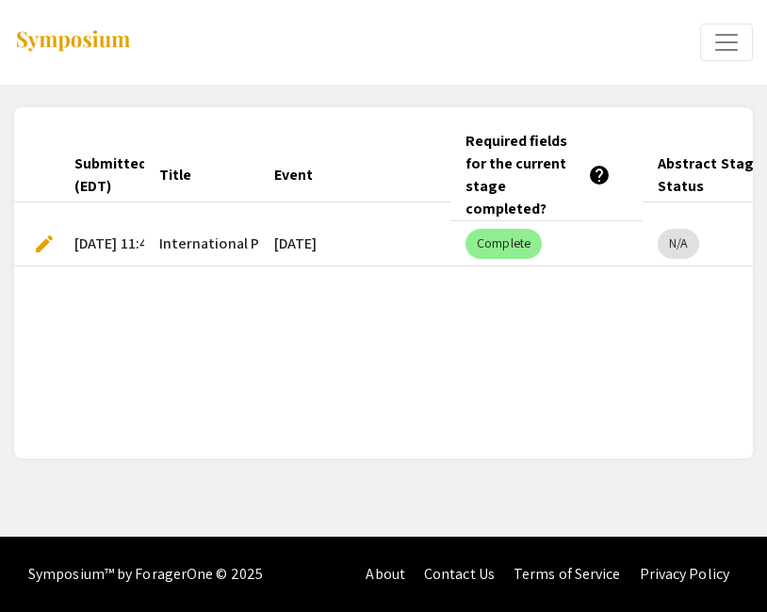
scroll to position [0, 81]
